Goal: Task Accomplishment & Management: Use online tool/utility

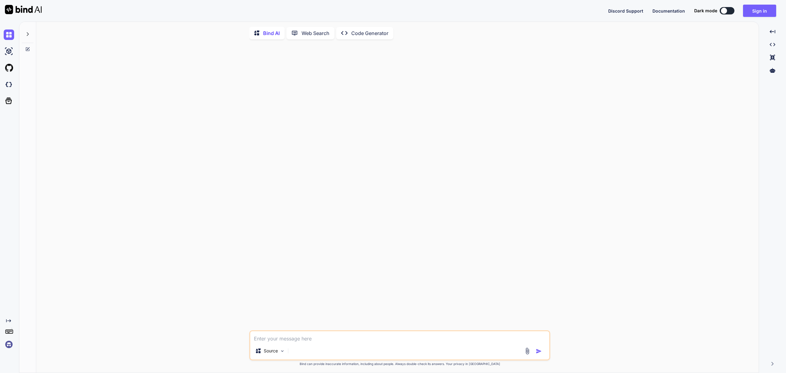
type textarea "x"
click at [7, 88] on img at bounding box center [9, 84] width 10 height 10
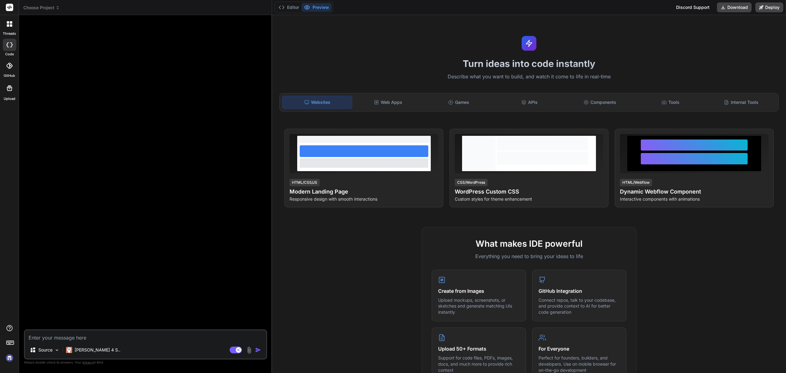
type textarea "x"
click at [42, 7] on span "Choose Project" at bounding box center [41, 8] width 37 height 6
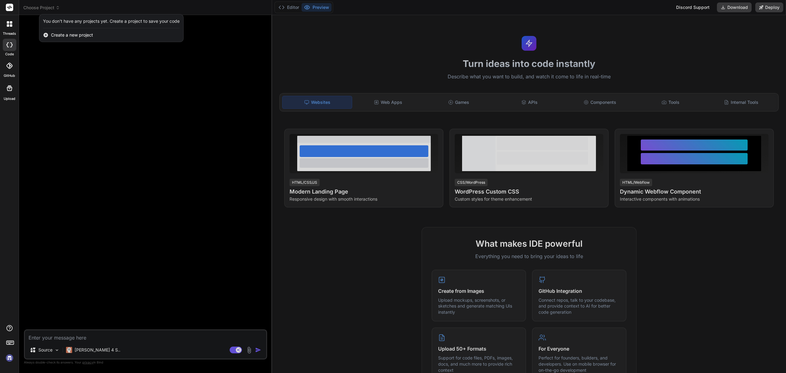
click at [233, 76] on div at bounding box center [393, 186] width 786 height 373
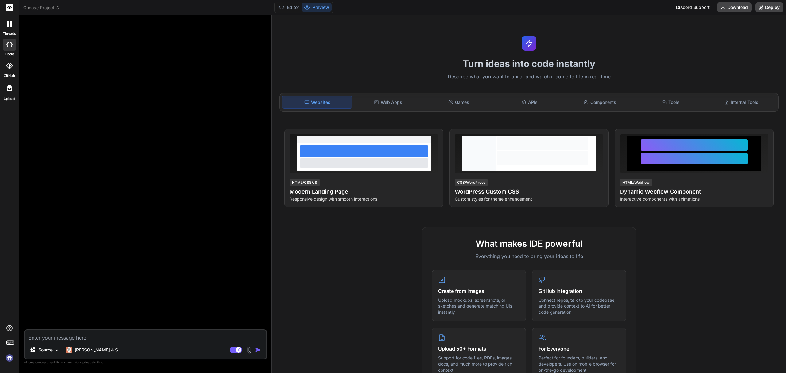
click at [11, 5] on rect at bounding box center [9, 7] width 7 height 7
click at [45, 9] on span "Choose Project" at bounding box center [41, 8] width 37 height 6
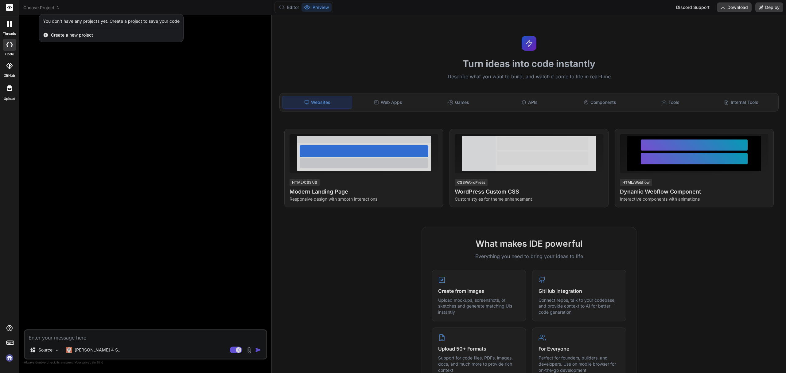
click at [43, 7] on div at bounding box center [393, 186] width 786 height 373
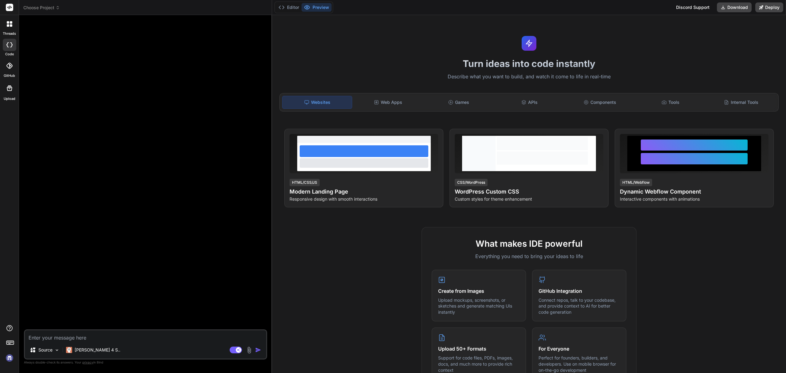
click at [12, 359] on img at bounding box center [9, 358] width 10 height 10
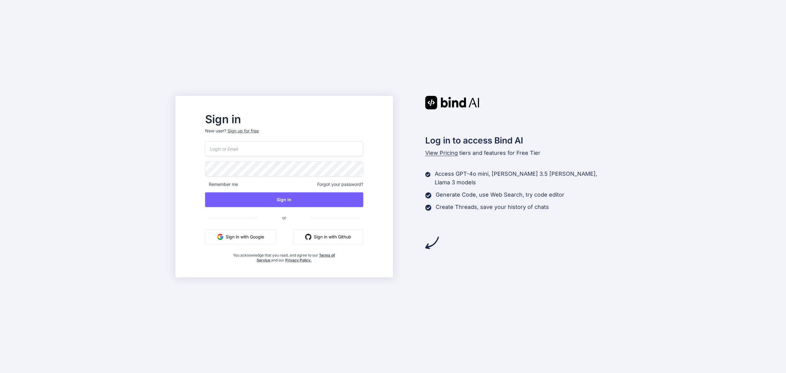
click at [276, 145] on input "email" at bounding box center [284, 148] width 159 height 15
click at [277, 151] on input "email" at bounding box center [284, 148] width 159 height 15
type input "maisietrang@gmail.com"
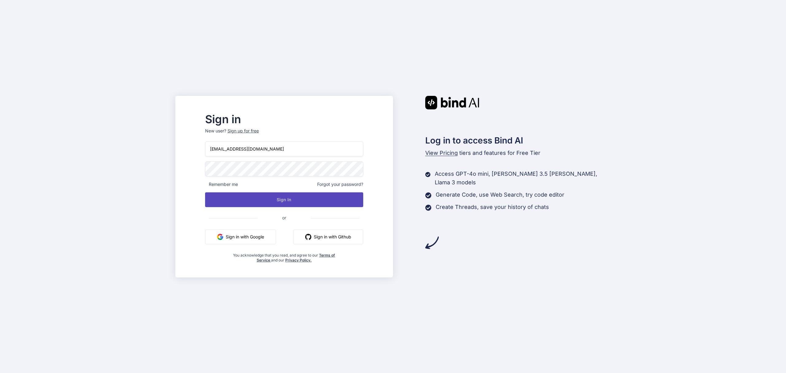
click at [301, 195] on button "Sign In" at bounding box center [284, 199] width 159 height 15
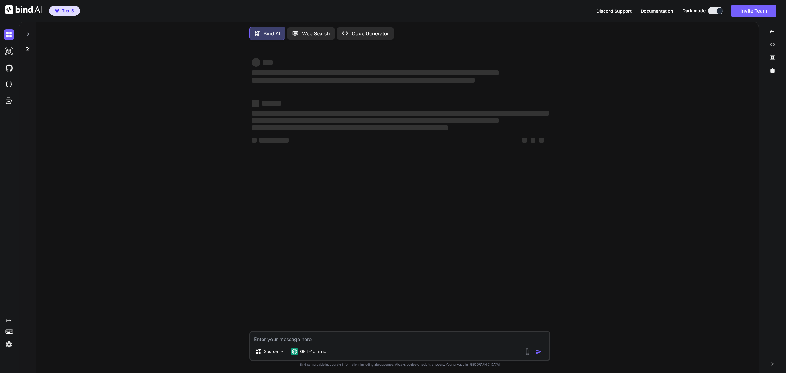
type textarea "x"
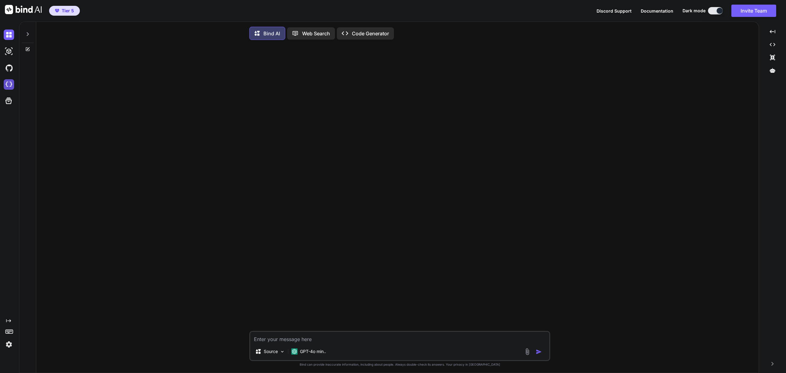
click at [6, 84] on img at bounding box center [9, 84] width 10 height 10
click at [25, 33] on icon at bounding box center [27, 34] width 5 height 5
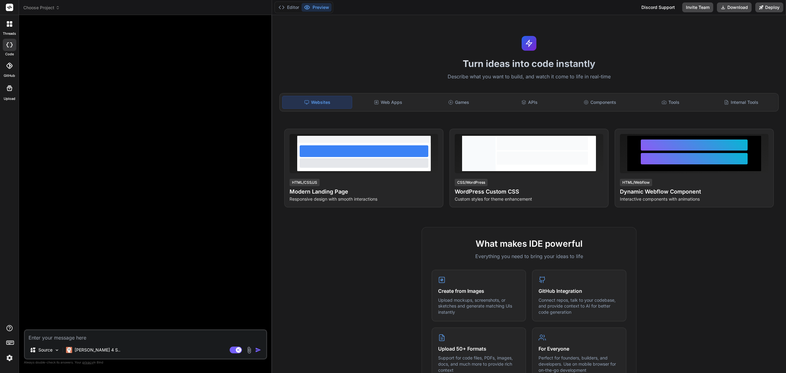
click at [43, 9] on span "Choose Project" at bounding box center [41, 8] width 37 height 6
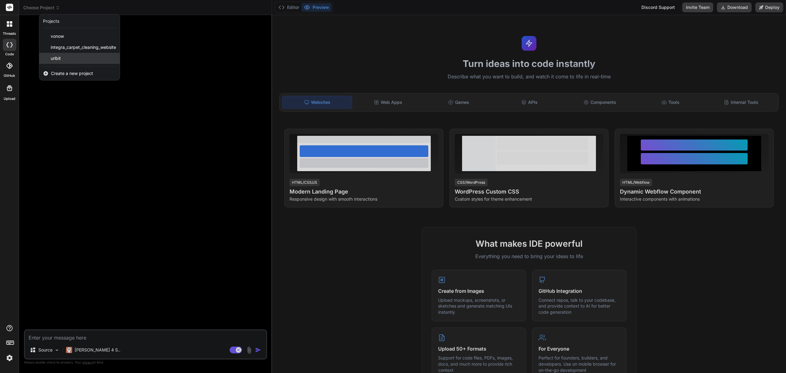
click at [73, 58] on div "urlbit" at bounding box center [79, 58] width 80 height 11
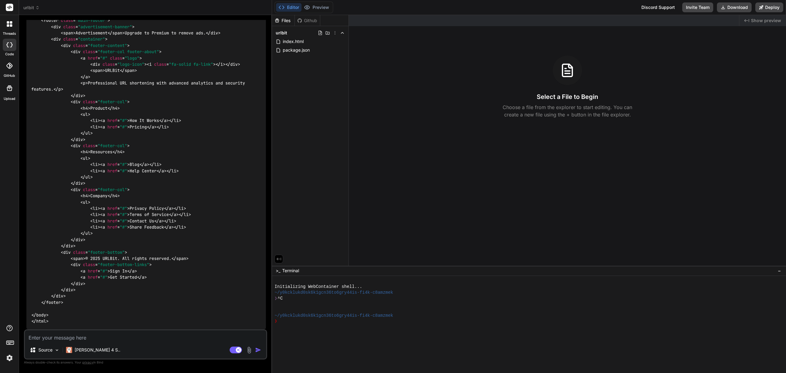
scroll to position [3614, 0]
click at [36, 10] on span "urlbit" at bounding box center [31, 8] width 16 height 6
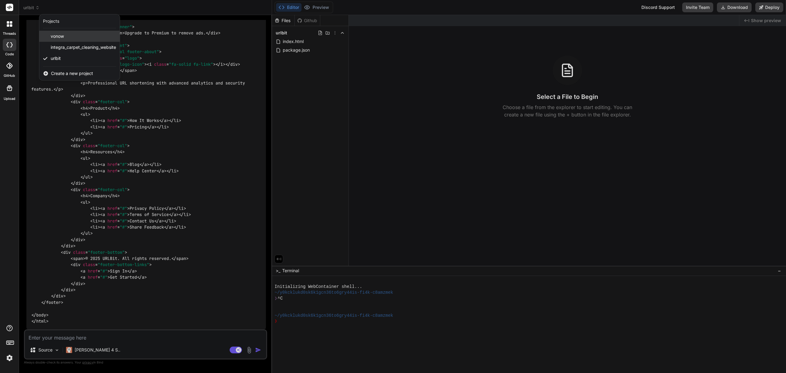
click at [46, 37] on div "vonow" at bounding box center [79, 36] width 80 height 11
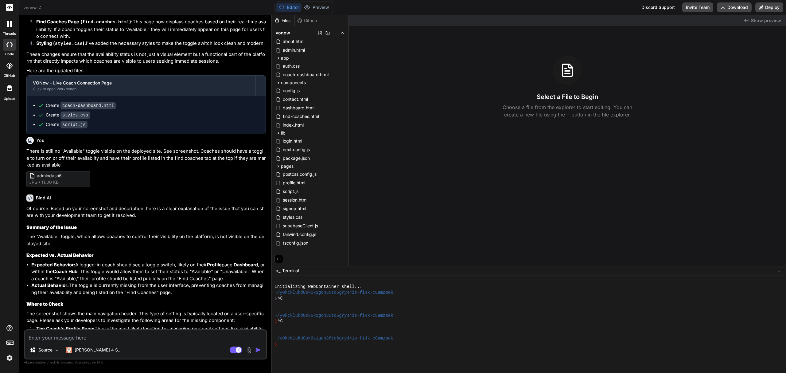
scroll to position [671, 0]
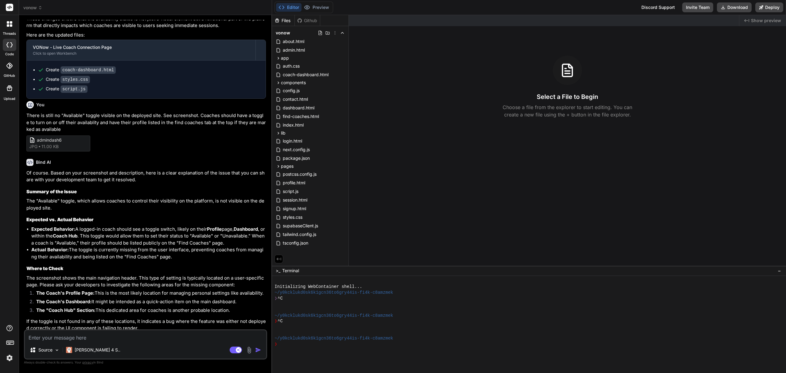
click at [37, 3] on header "vonow Created with Pixso." at bounding box center [145, 7] width 253 height 15
click at [36, 4] on header "vonow Created with Pixso." at bounding box center [145, 7] width 253 height 15
click at [36, 5] on span "vonow" at bounding box center [32, 8] width 19 height 6
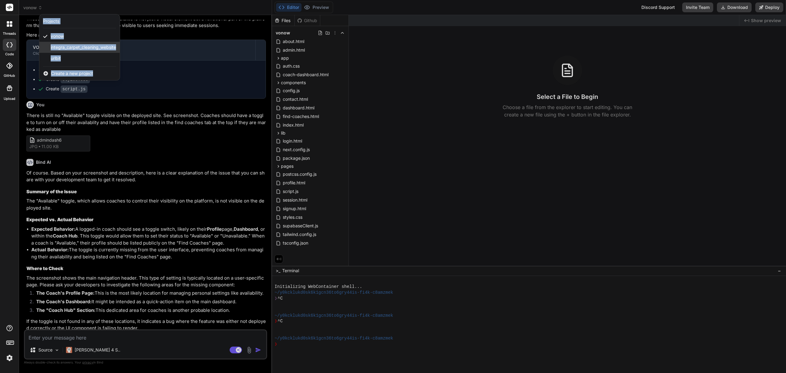
click at [78, 43] on div "integra_carpet_cleaning_website" at bounding box center [79, 47] width 80 height 11
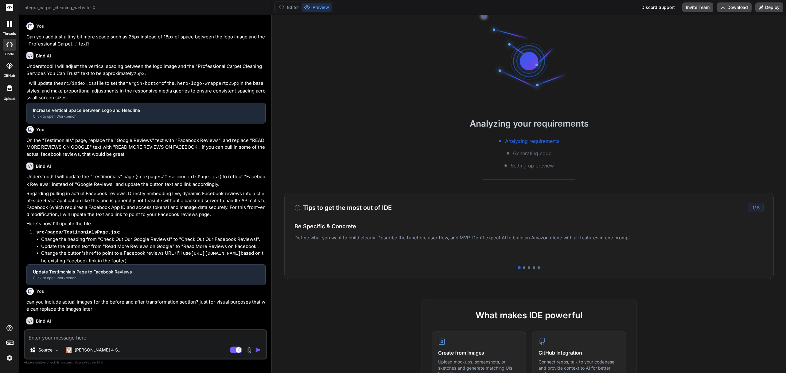
scroll to position [29, 0]
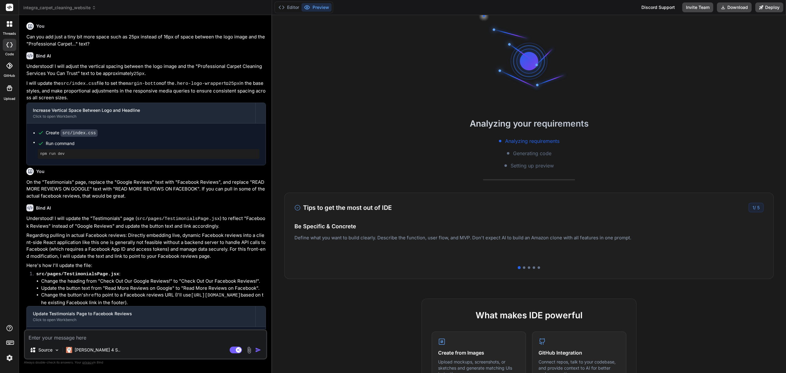
click at [63, 8] on span "integra_carpet_cleaning_website" at bounding box center [59, 8] width 73 height 6
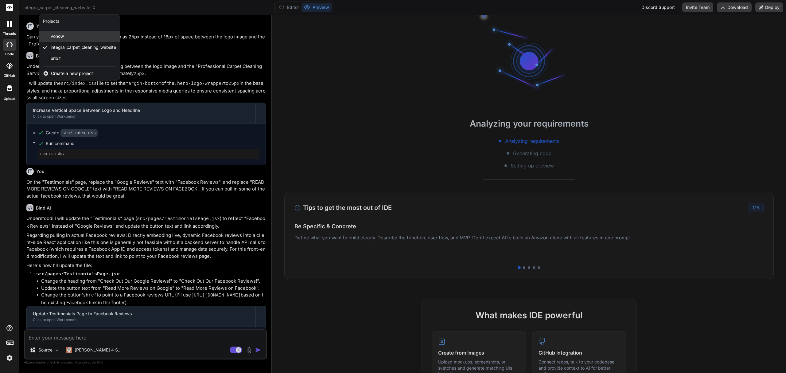
click at [63, 35] on span "vonow" at bounding box center [57, 36] width 13 height 6
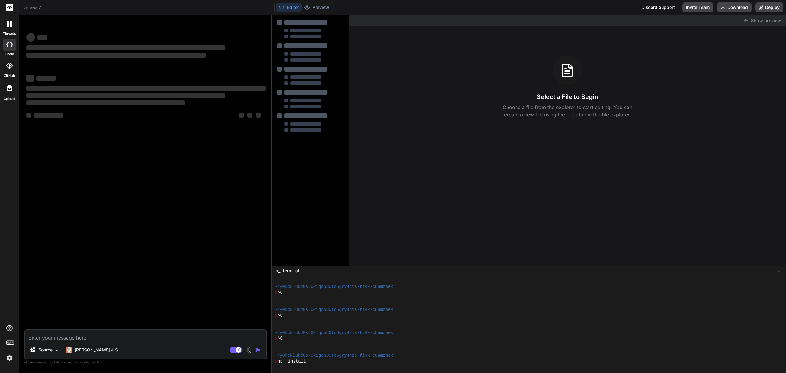
scroll to position [74, 0]
type textarea "x"
